Goal: Task Accomplishment & Management: Use online tool/utility

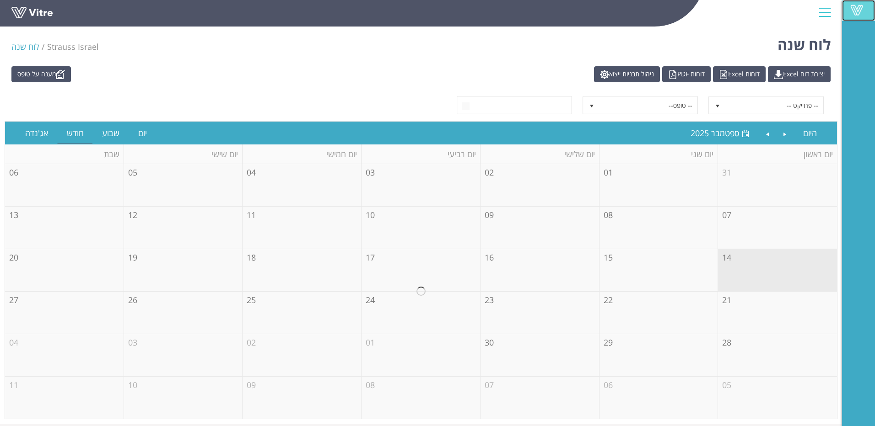
click at [852, 14] on span at bounding box center [856, 10] width 23 height 11
click at [145, 133] on link "יום" at bounding box center [142, 133] width 27 height 21
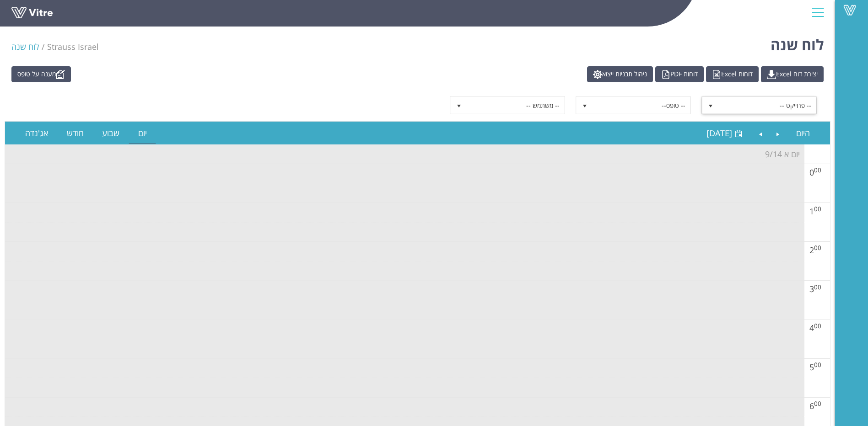
click at [714, 107] on span "select" at bounding box center [710, 105] width 7 height 7
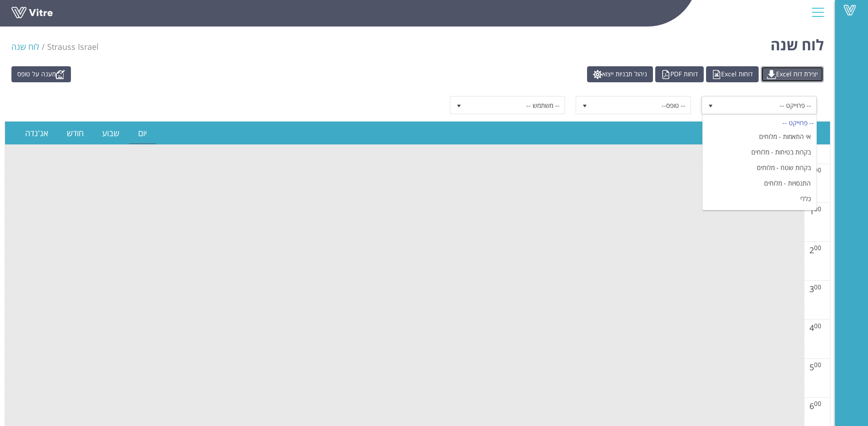
click at [787, 75] on link "יצירת דוח Excel" at bounding box center [792, 74] width 63 height 16
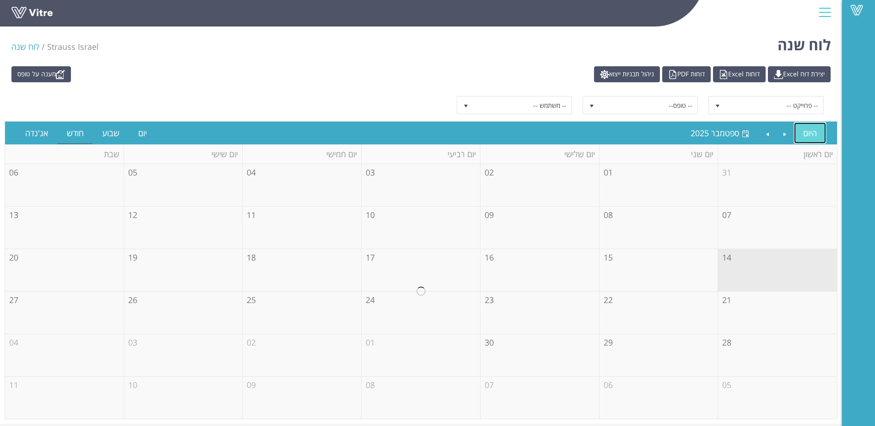
click at [805, 136] on link "היום" at bounding box center [810, 133] width 32 height 21
click at [138, 134] on link "יום" at bounding box center [142, 133] width 27 height 21
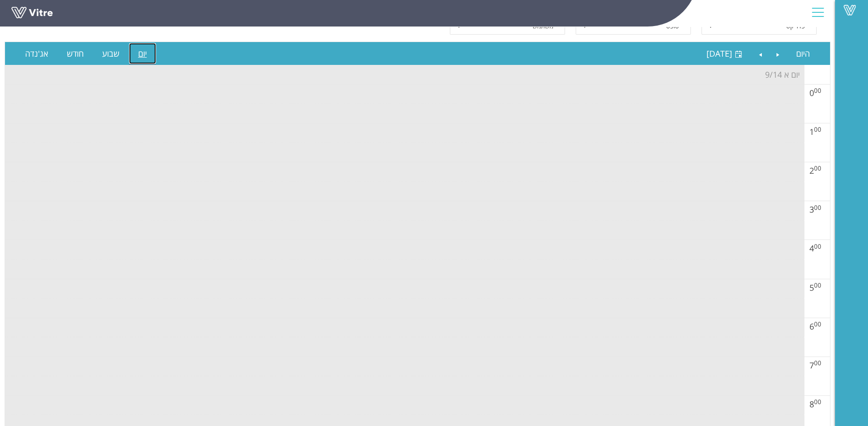
scroll to position [37, 0]
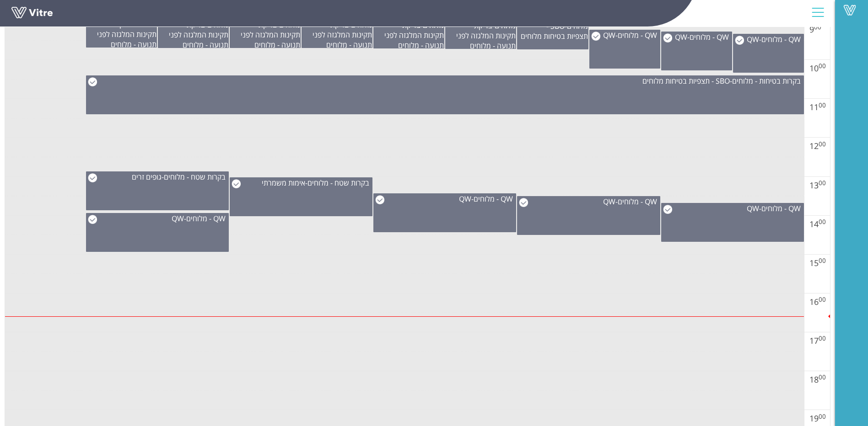
scroll to position [494, 0]
click at [498, 277] on td at bounding box center [404, 284] width 799 height 20
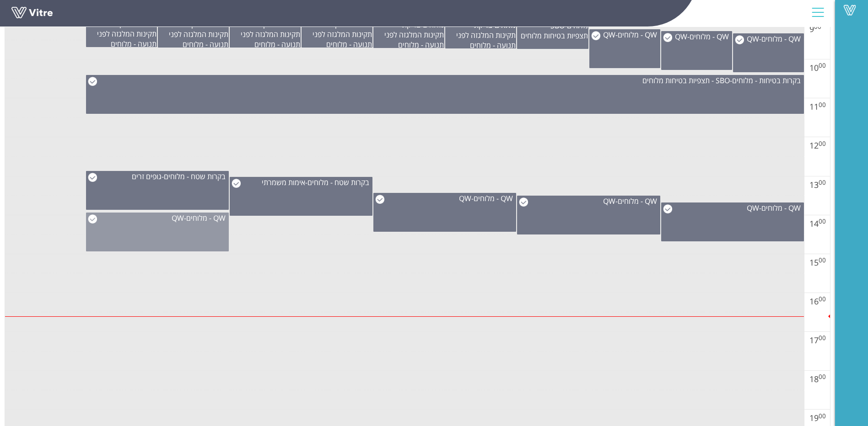
click at [97, 217] on img at bounding box center [92, 219] width 9 height 9
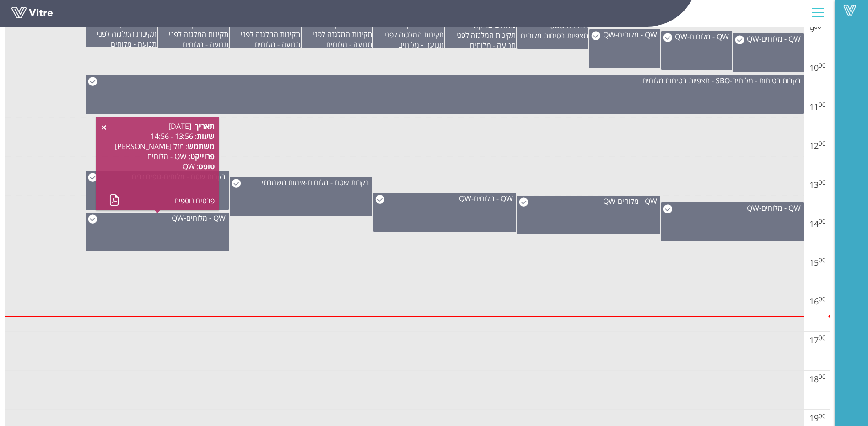
click at [376, 264] on td at bounding box center [404, 264] width 799 height 20
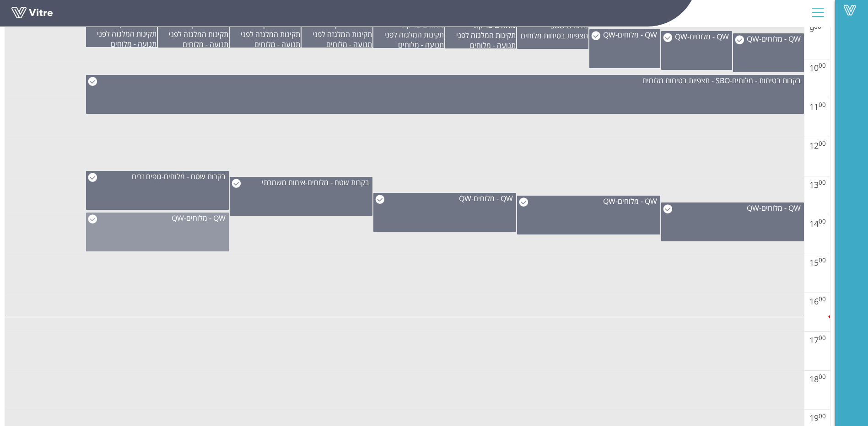
click at [90, 220] on img at bounding box center [92, 219] width 9 height 9
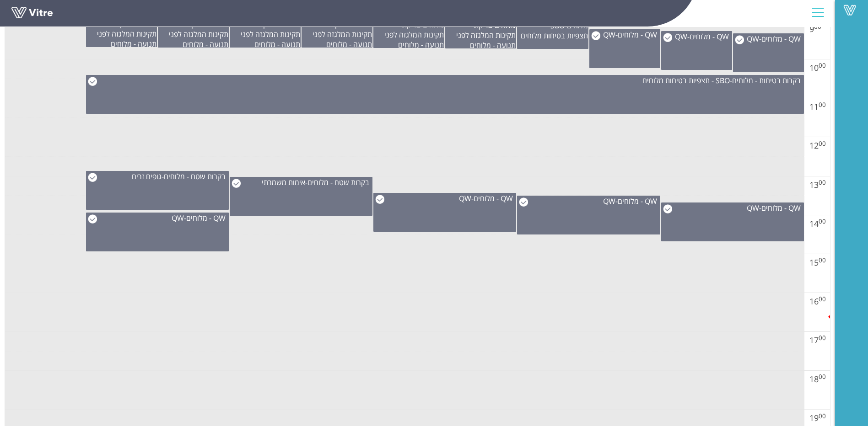
click at [293, 254] on td at bounding box center [404, 264] width 799 height 20
